Goal: Task Accomplishment & Management: Complete application form

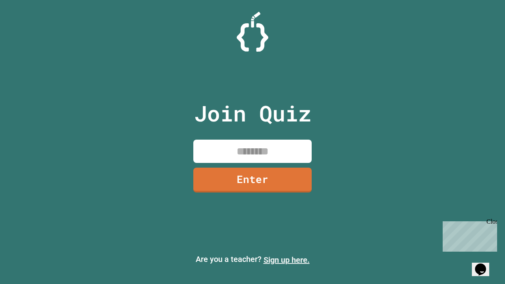
click at [286, 260] on link "Sign up here." at bounding box center [287, 259] width 46 height 9
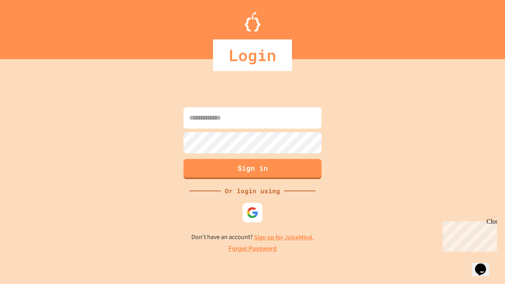
type input "*****"
